Goal: Task Accomplishment & Management: Manage account settings

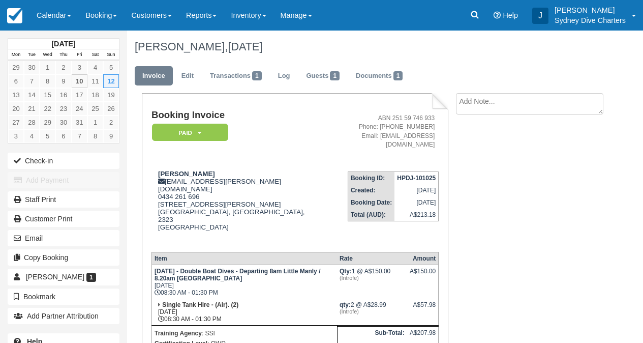
click at [51, 10] on link "Calendar" at bounding box center [53, 15] width 49 height 31
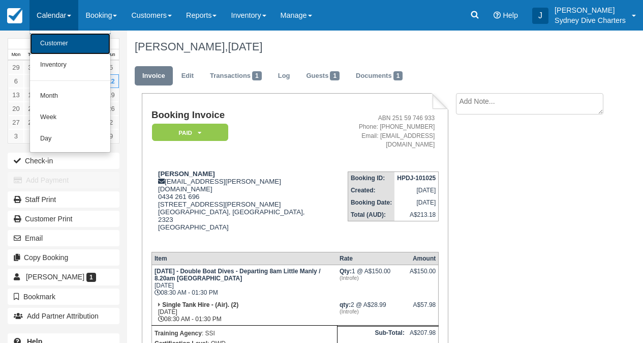
click at [60, 46] on link "Customer" at bounding box center [70, 43] width 80 height 21
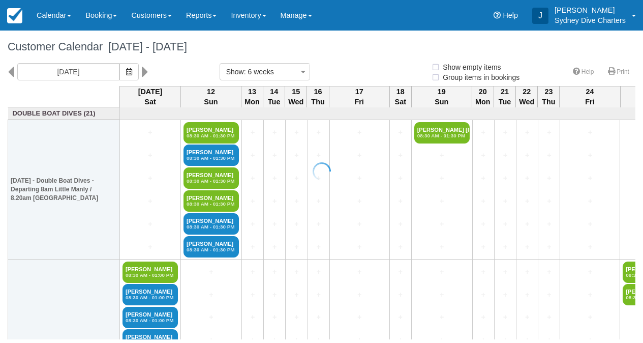
select select
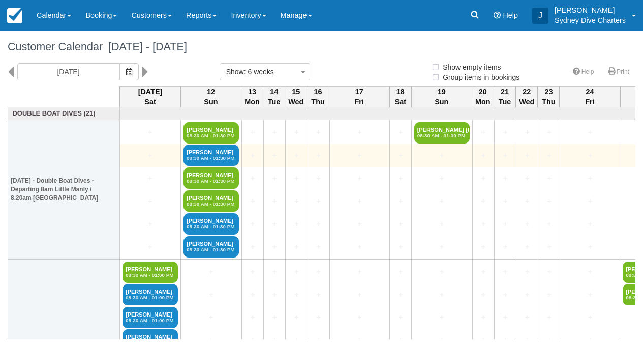
select select
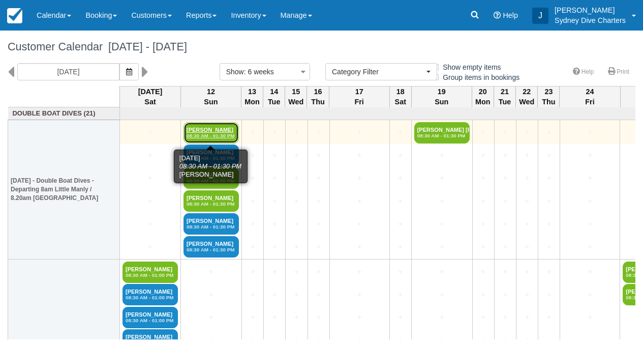
click at [205, 129] on link "Tereece Harris 08:30 AM - 01:30 PM" at bounding box center [211, 132] width 55 height 21
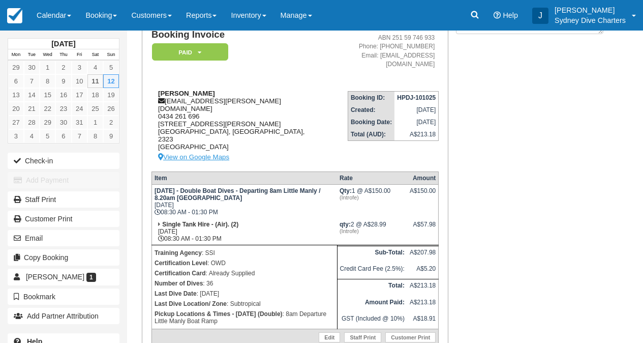
scroll to position [89, 0]
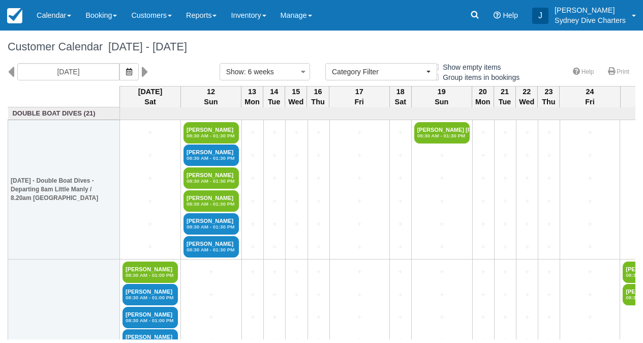
select select
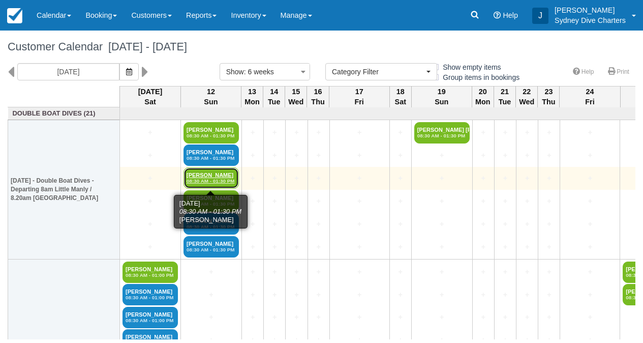
click at [210, 175] on link "Matthew Owen 08:30 AM - 01:30 PM" at bounding box center [211, 177] width 55 height 21
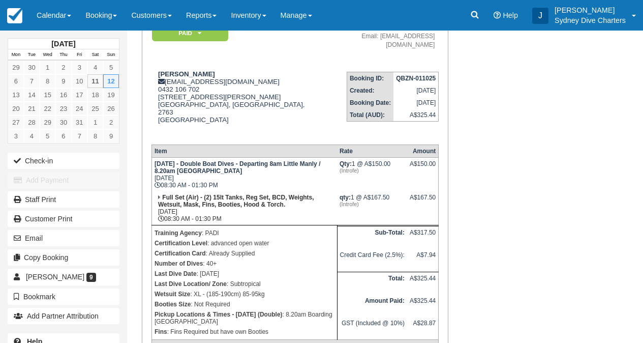
scroll to position [110, 0]
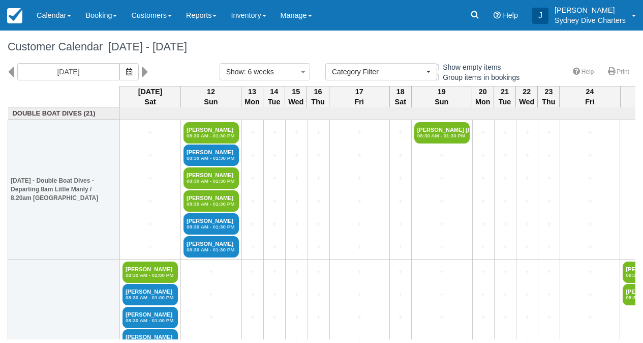
select select
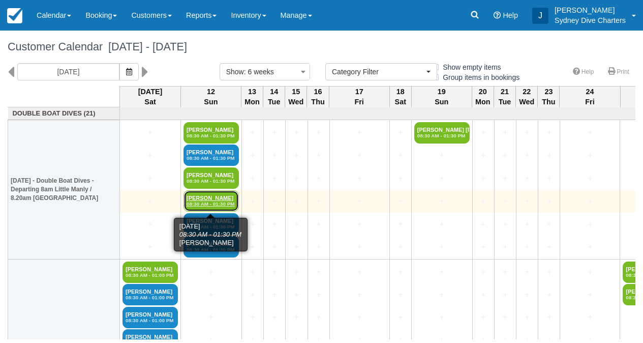
click at [212, 202] on em "08:30 AM - 01:30 PM" at bounding box center [211, 204] width 49 height 6
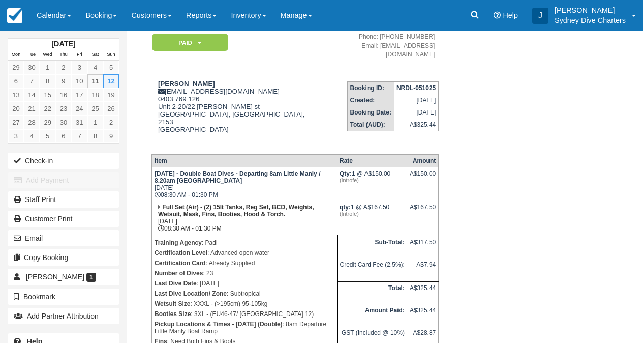
scroll to position [91, 0]
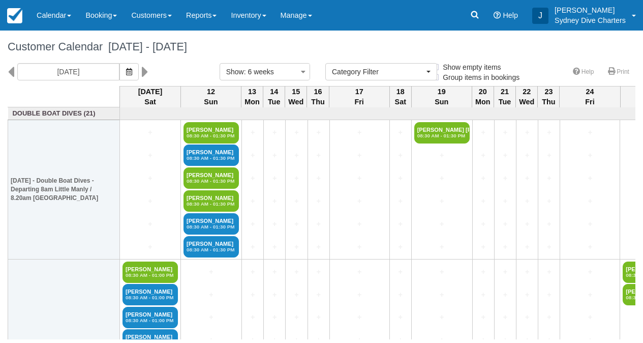
select select
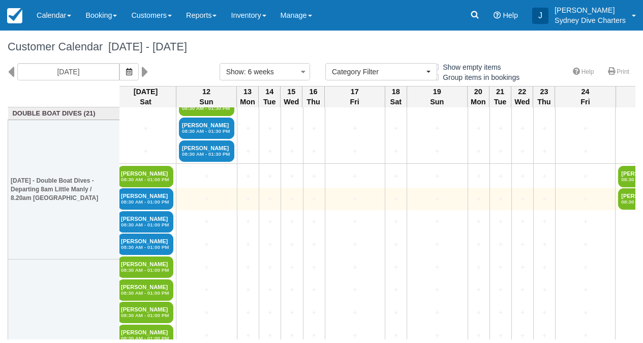
scroll to position [0, 5]
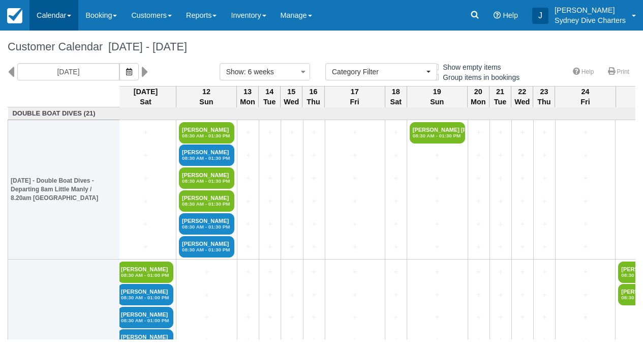
click at [64, 16] on link "Calendar" at bounding box center [53, 15] width 49 height 31
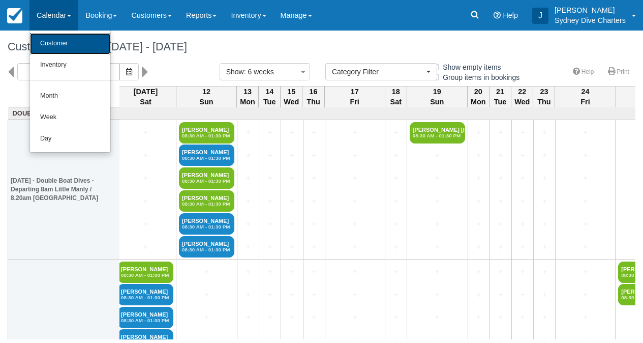
click at [63, 46] on link "Customer" at bounding box center [70, 43] width 80 height 21
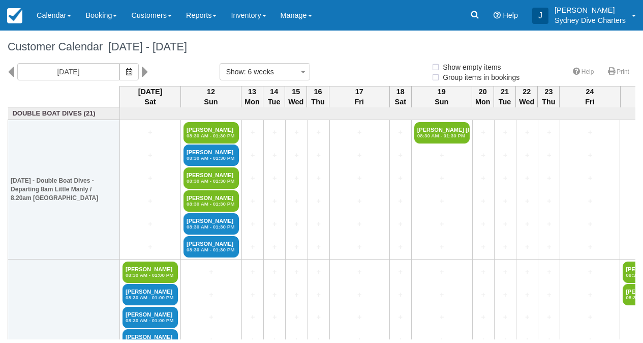
select select
click at [60, 17] on link "Calendar" at bounding box center [53, 15] width 49 height 31
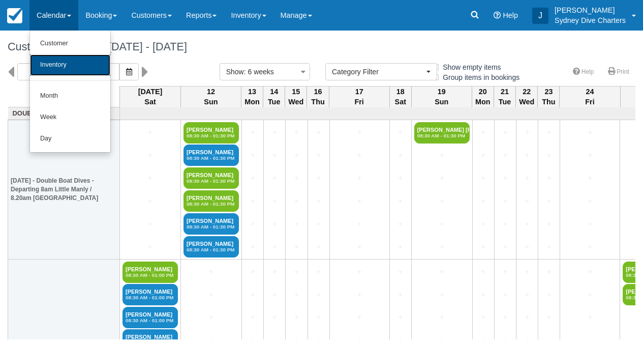
click at [58, 63] on link "Inventory" at bounding box center [70, 64] width 80 height 21
